Goal: Information Seeking & Learning: Learn about a topic

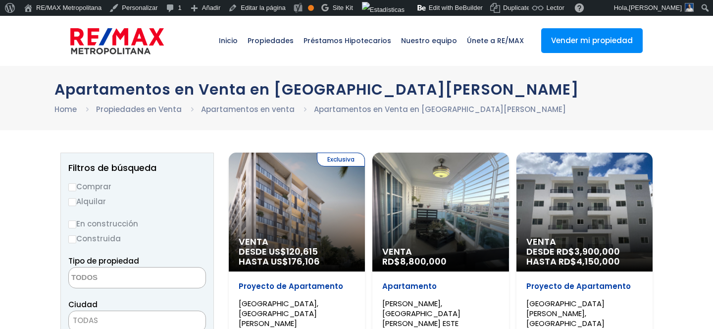
select select
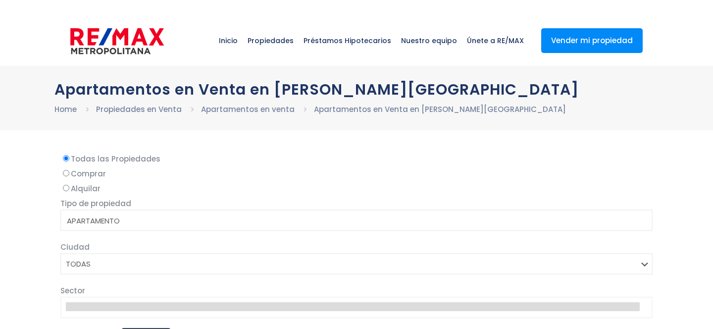
select select
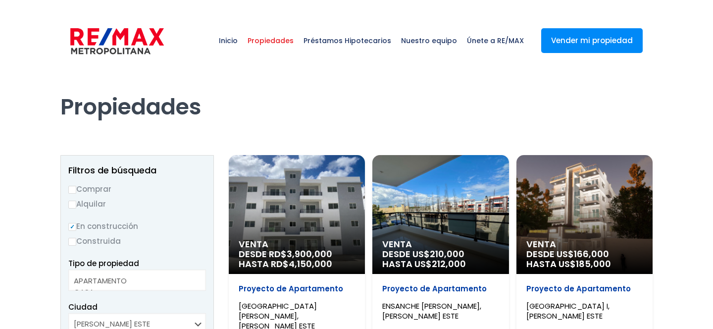
select select
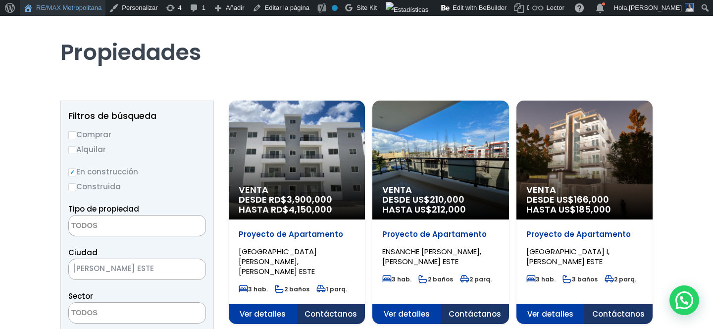
scroll to position [7, 0]
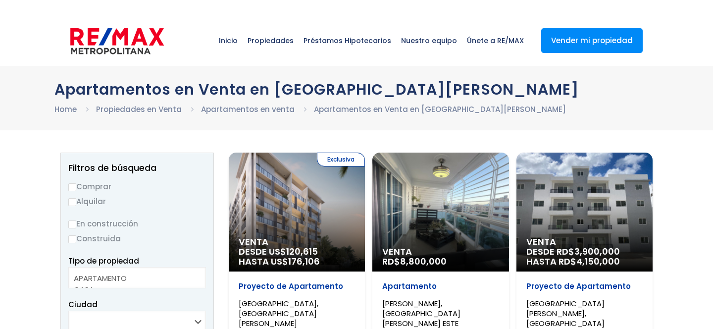
select select
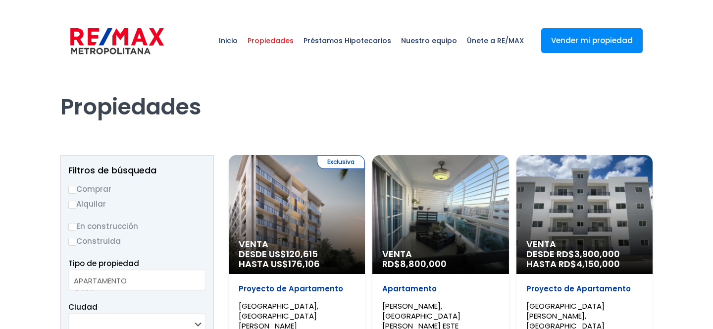
select select
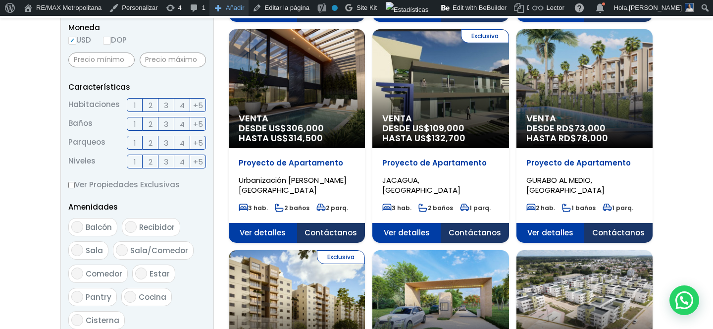
scroll to position [418, 0]
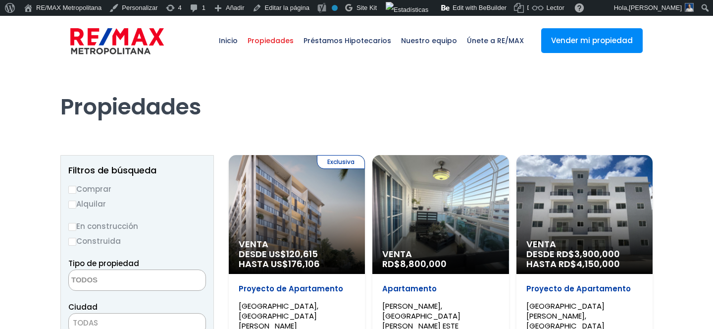
select select
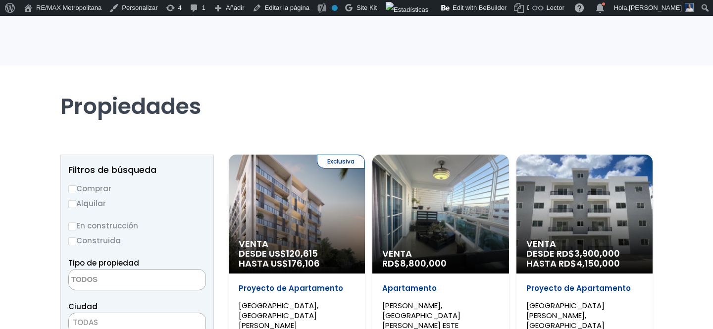
scroll to position [78, 0]
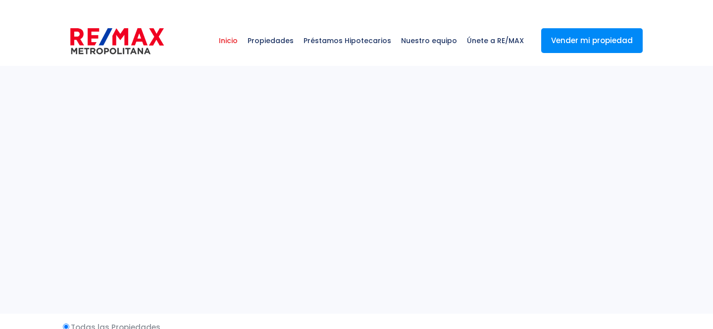
select select
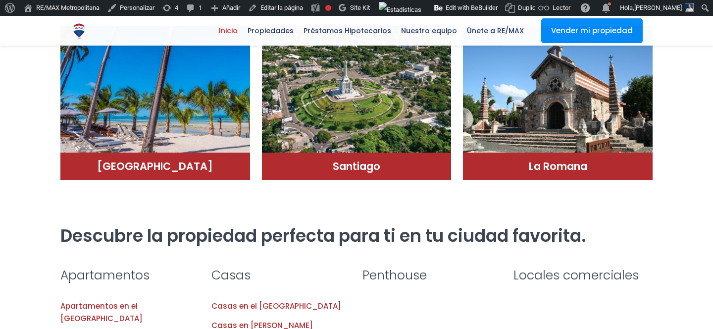
scroll to position [918, 0]
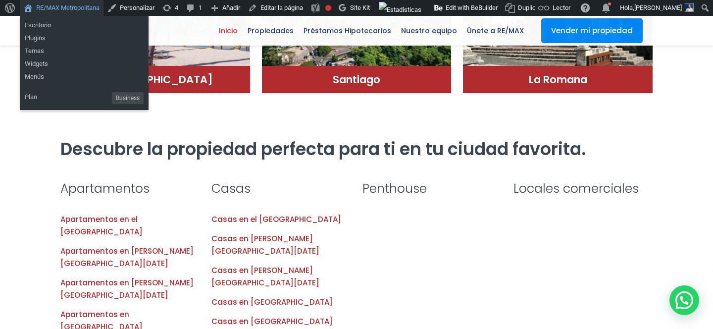
click at [89, 6] on link "RE/MAX Metropolitana" at bounding box center [62, 8] width 84 height 16
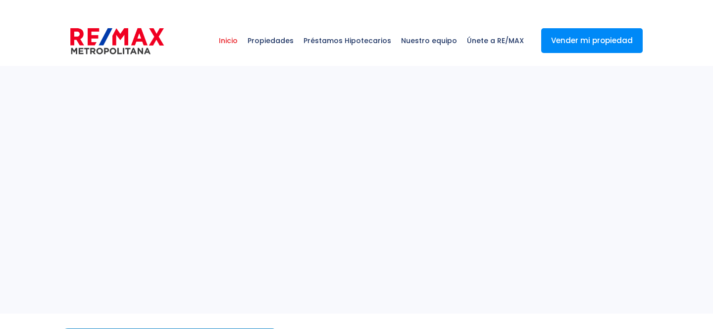
select select
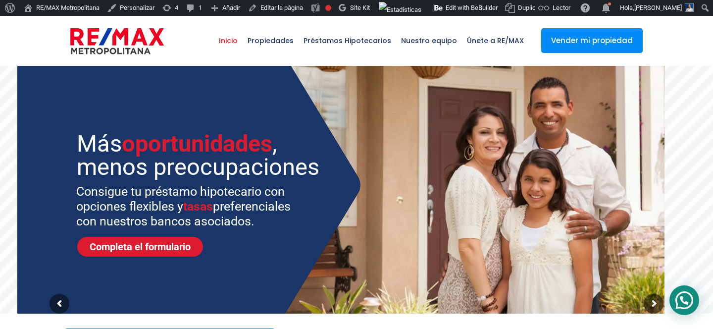
click at [683, 304] on div at bounding box center [684, 300] width 30 height 30
click at [689, 303] on div at bounding box center [684, 300] width 30 height 30
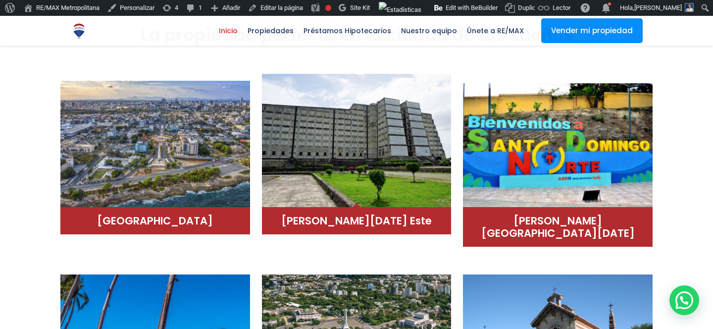
scroll to position [598, 0]
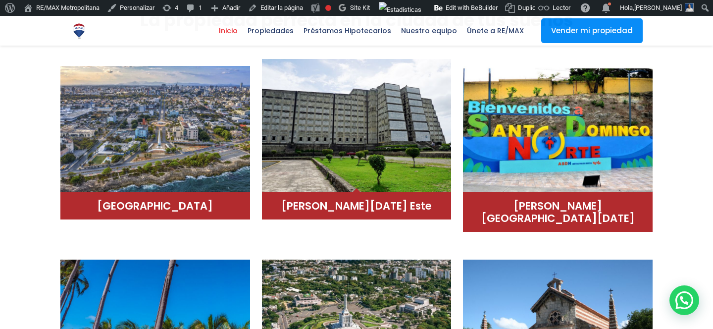
click at [390, 134] on img at bounding box center [357, 126] width 190 height 134
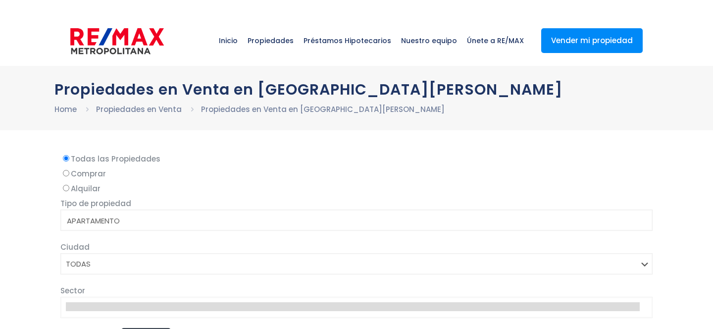
select select
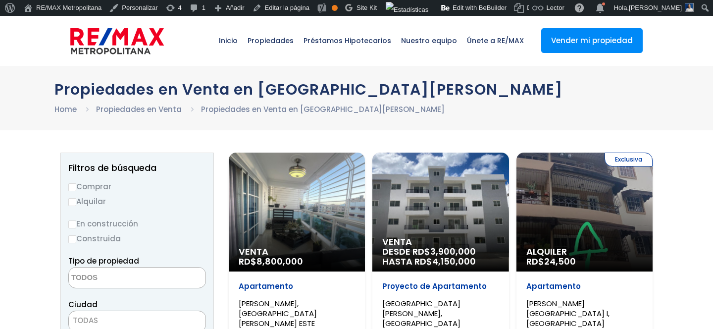
click at [316, 212] on div "Venta RD$ 8,800,000" at bounding box center [297, 211] width 136 height 119
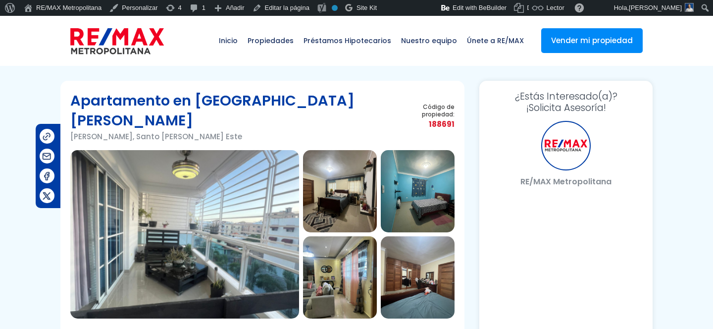
select select "DO"
